Goal: Find specific page/section: Find specific page/section

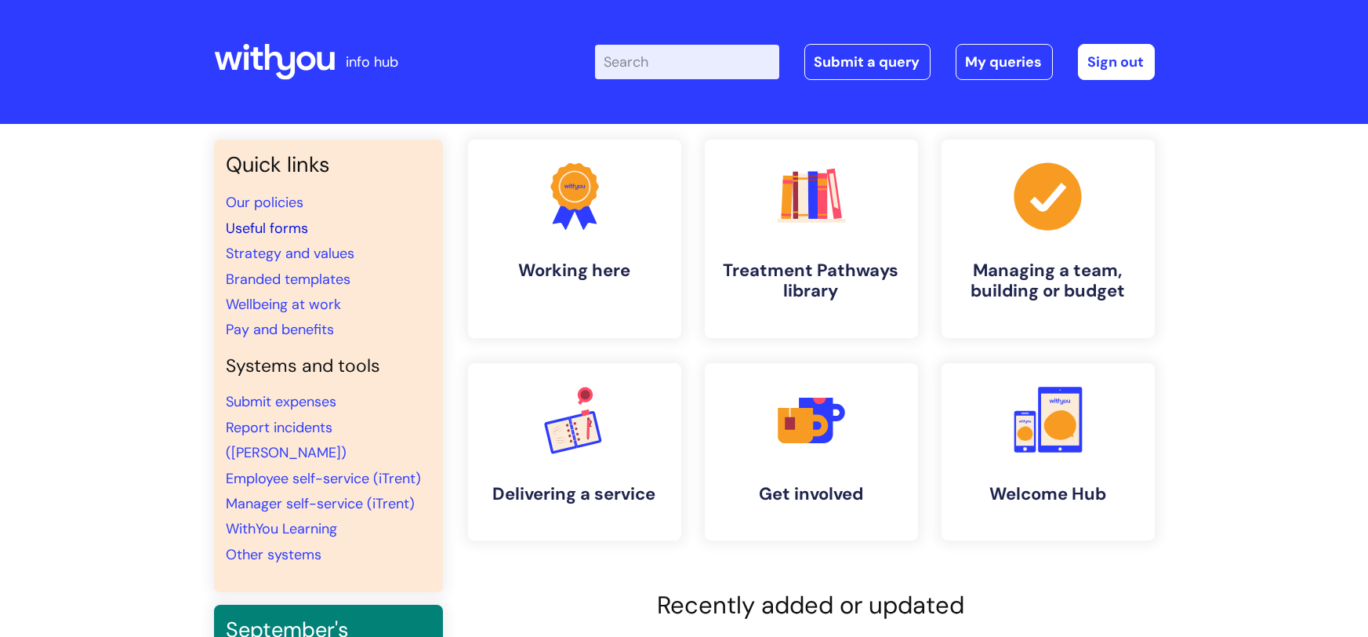
click at [289, 234] on link "Useful forms" at bounding box center [268, 228] width 82 height 19
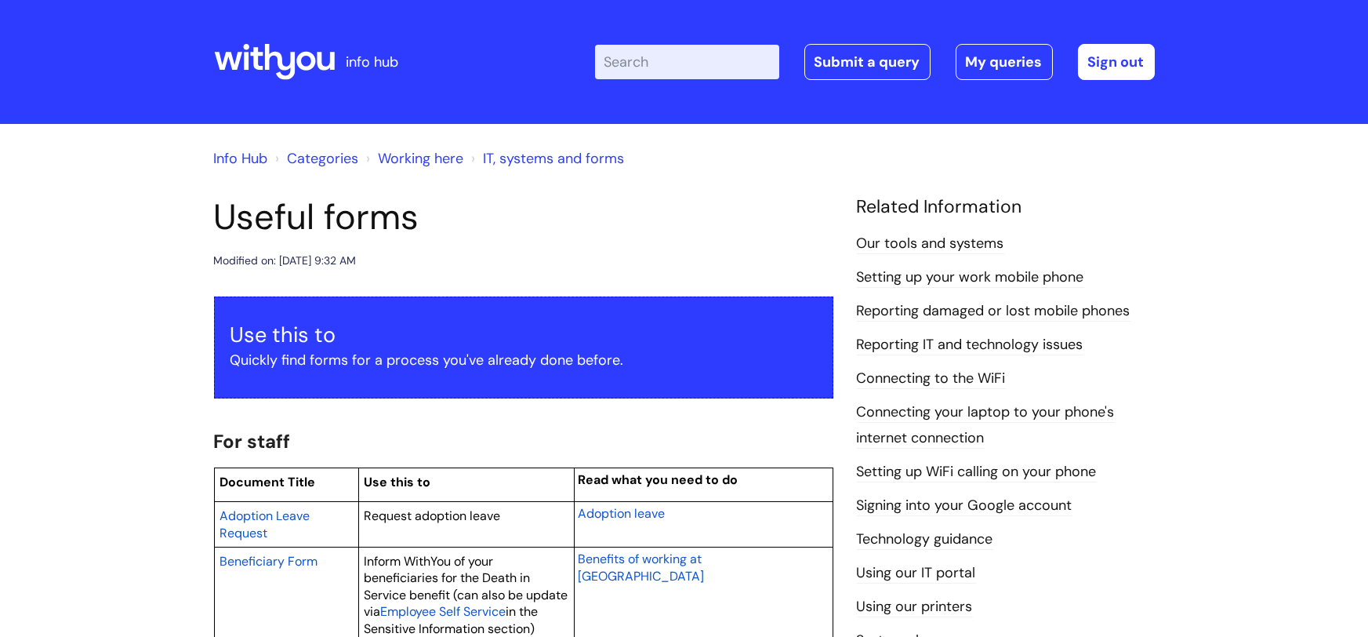
click at [241, 153] on link "Info Hub" at bounding box center [241, 158] width 54 height 19
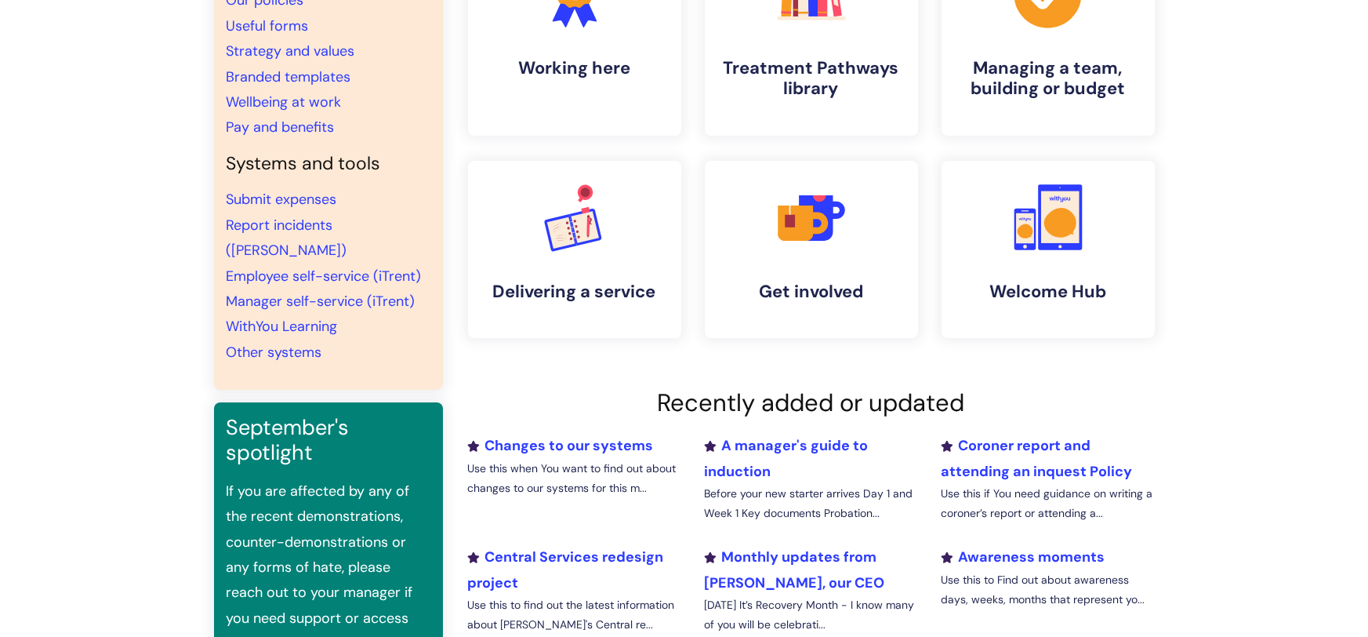
scroll to position [249, 0]
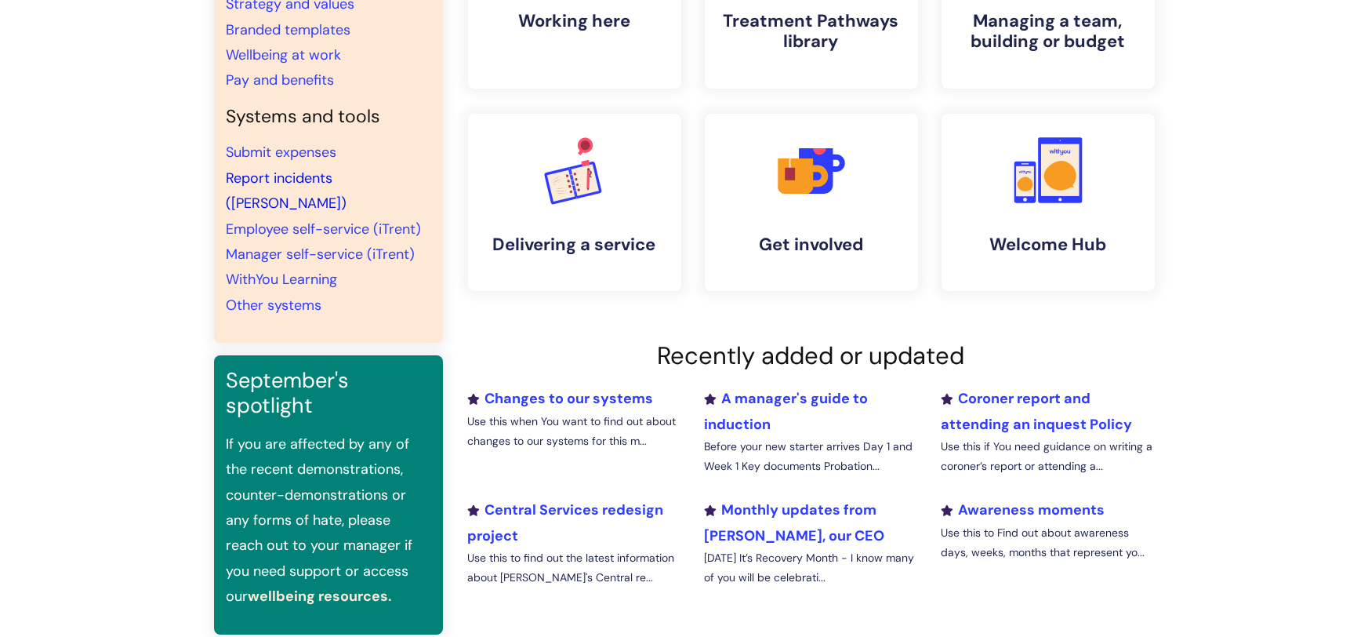
click at [258, 176] on link "Report incidents ([PERSON_NAME])" at bounding box center [287, 191] width 121 height 44
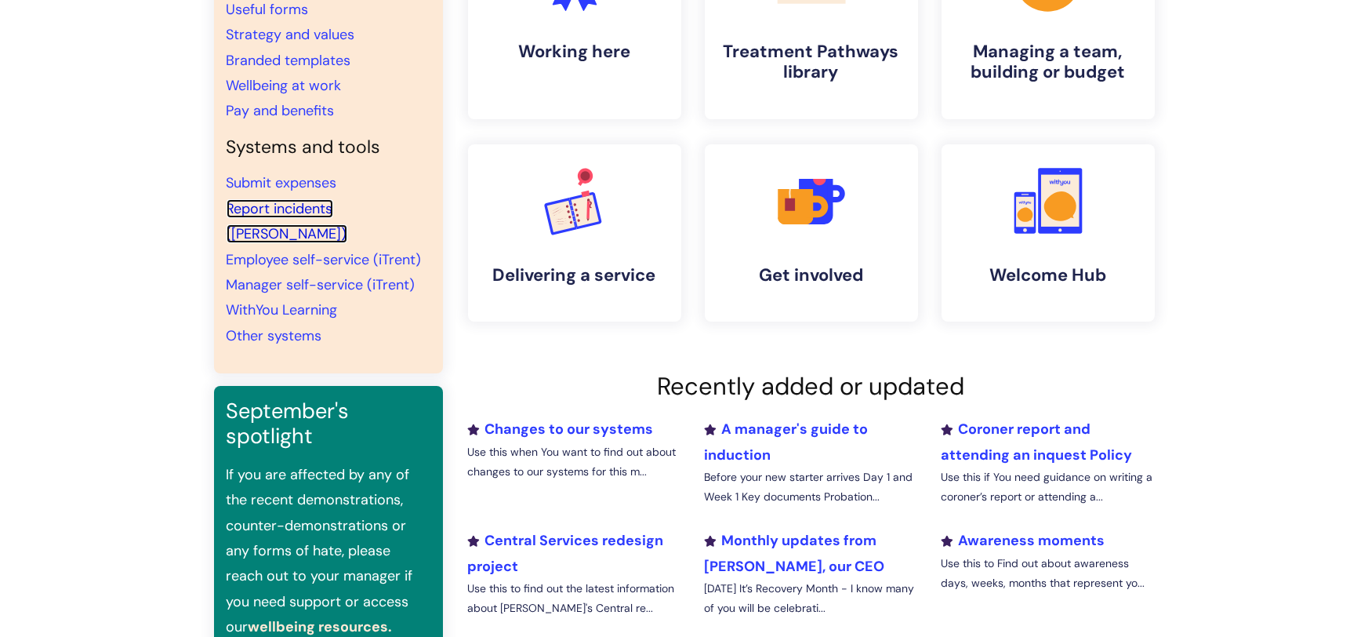
scroll to position [217, 0]
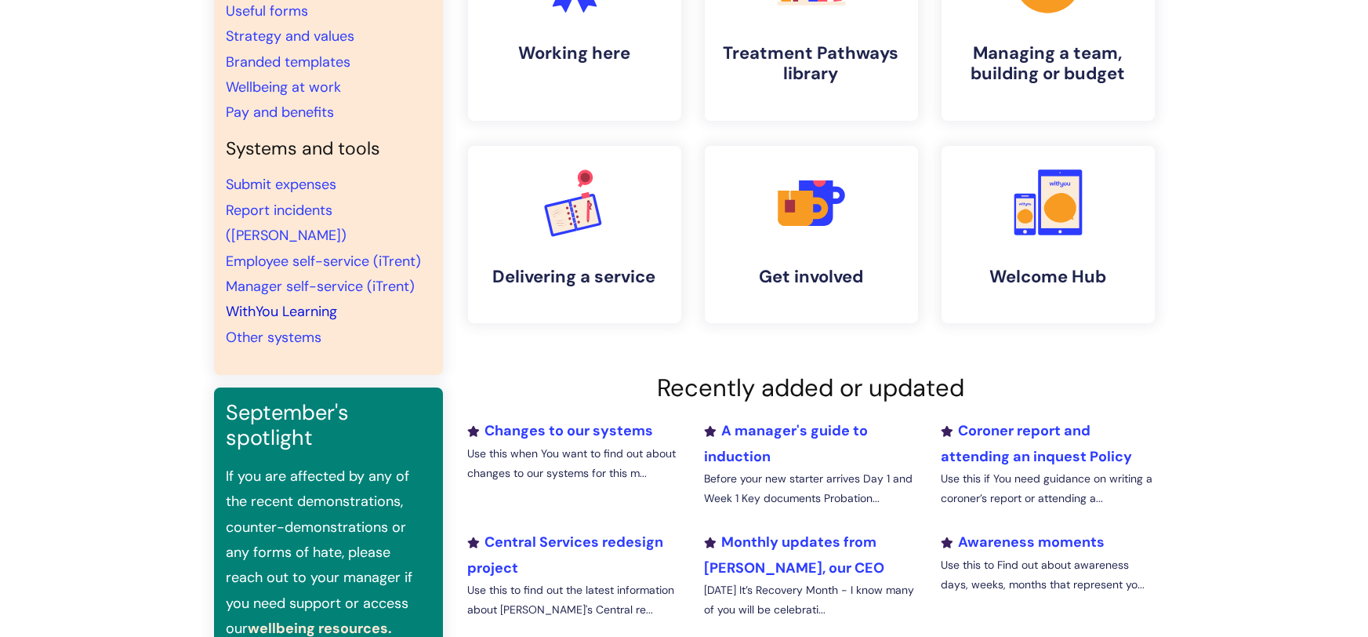
click at [274, 302] on link "WithYou Learning" at bounding box center [282, 311] width 111 height 19
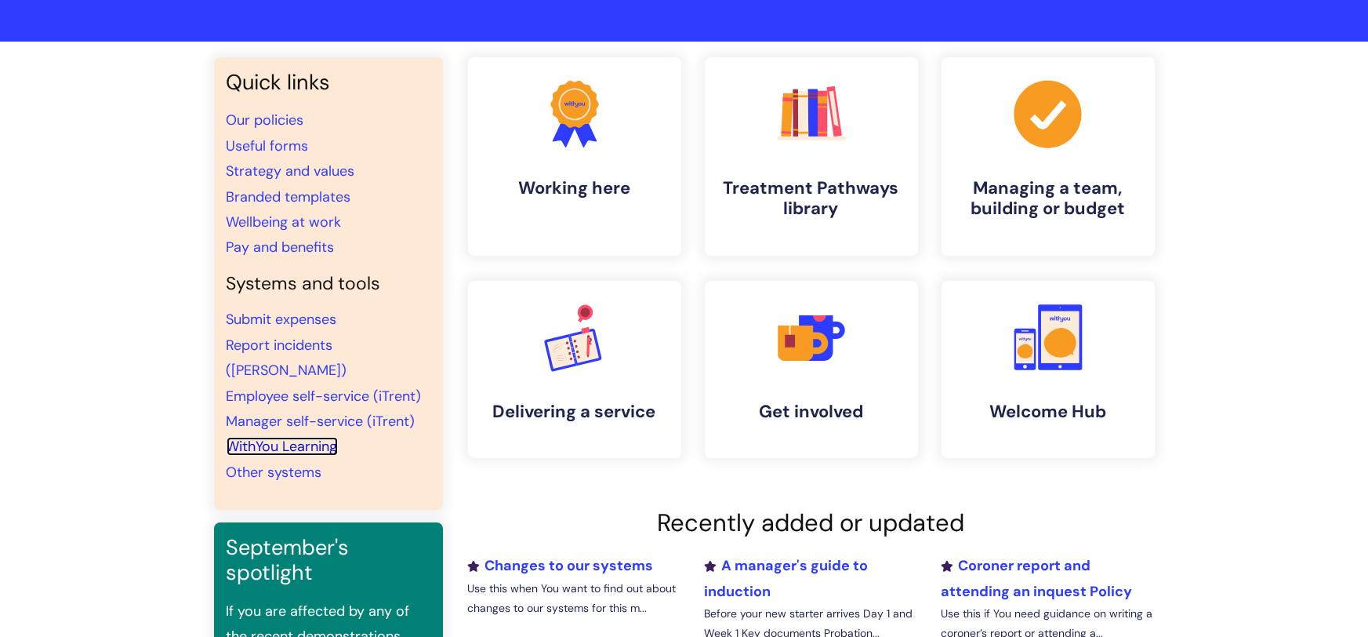
scroll to position [82, 0]
